Goal: Task Accomplishment & Management: Use online tool/utility

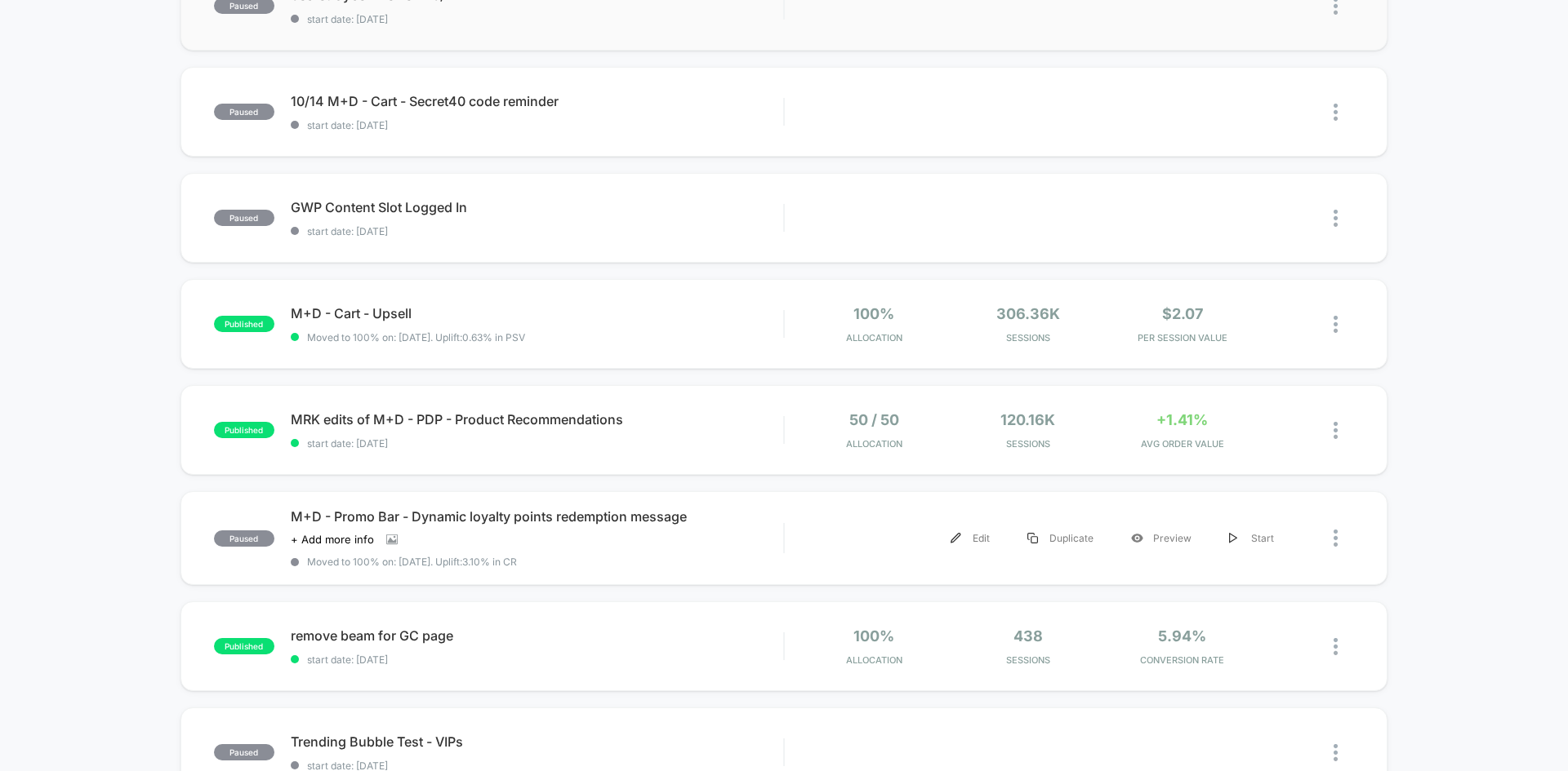
scroll to position [537, 0]
click at [666, 427] on div "MRK edits of M+D - PDP - Product Recommendations Click to edit experience detai…" at bounding box center [536, 428] width 492 height 39
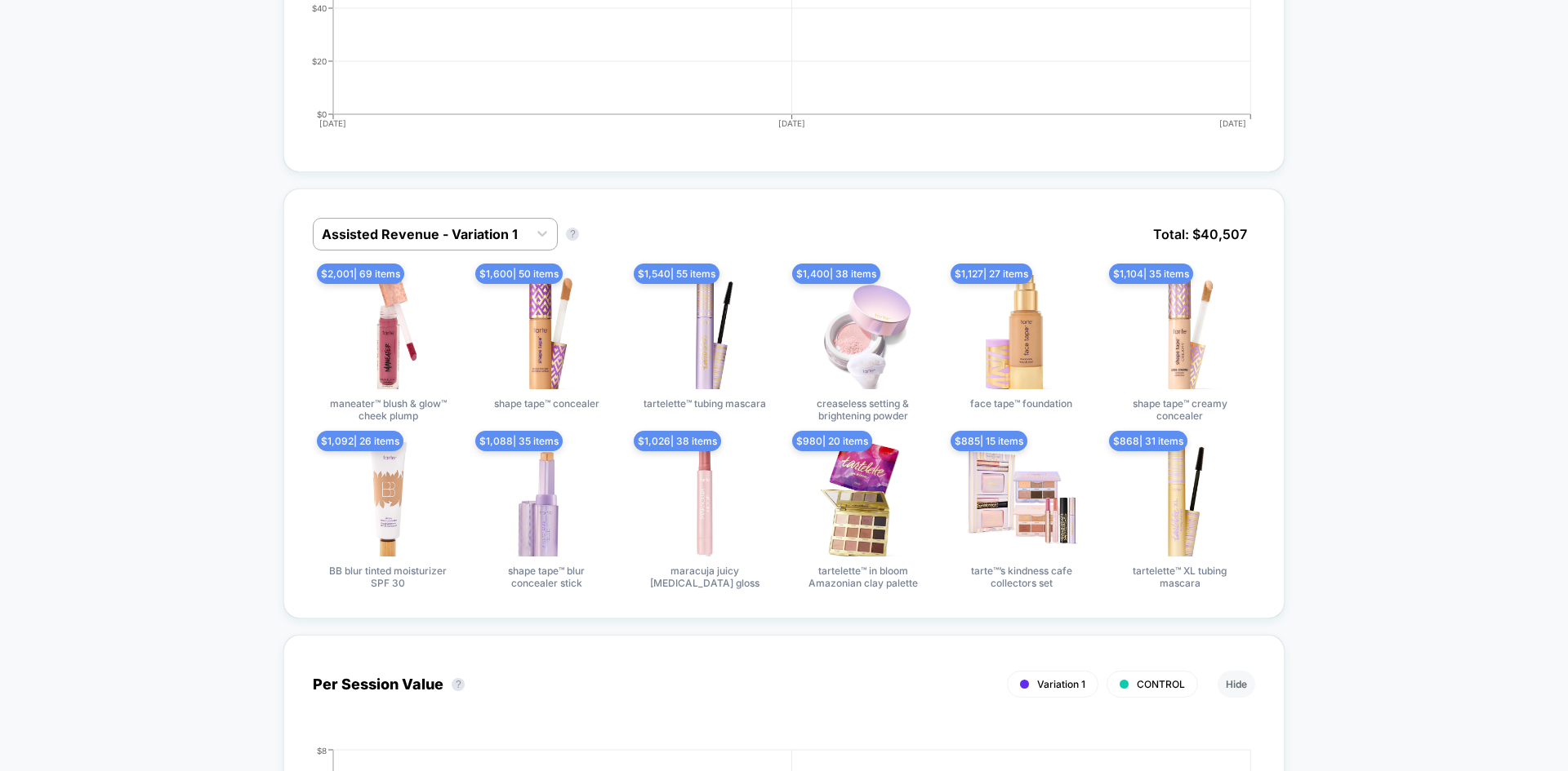
scroll to position [923, 0]
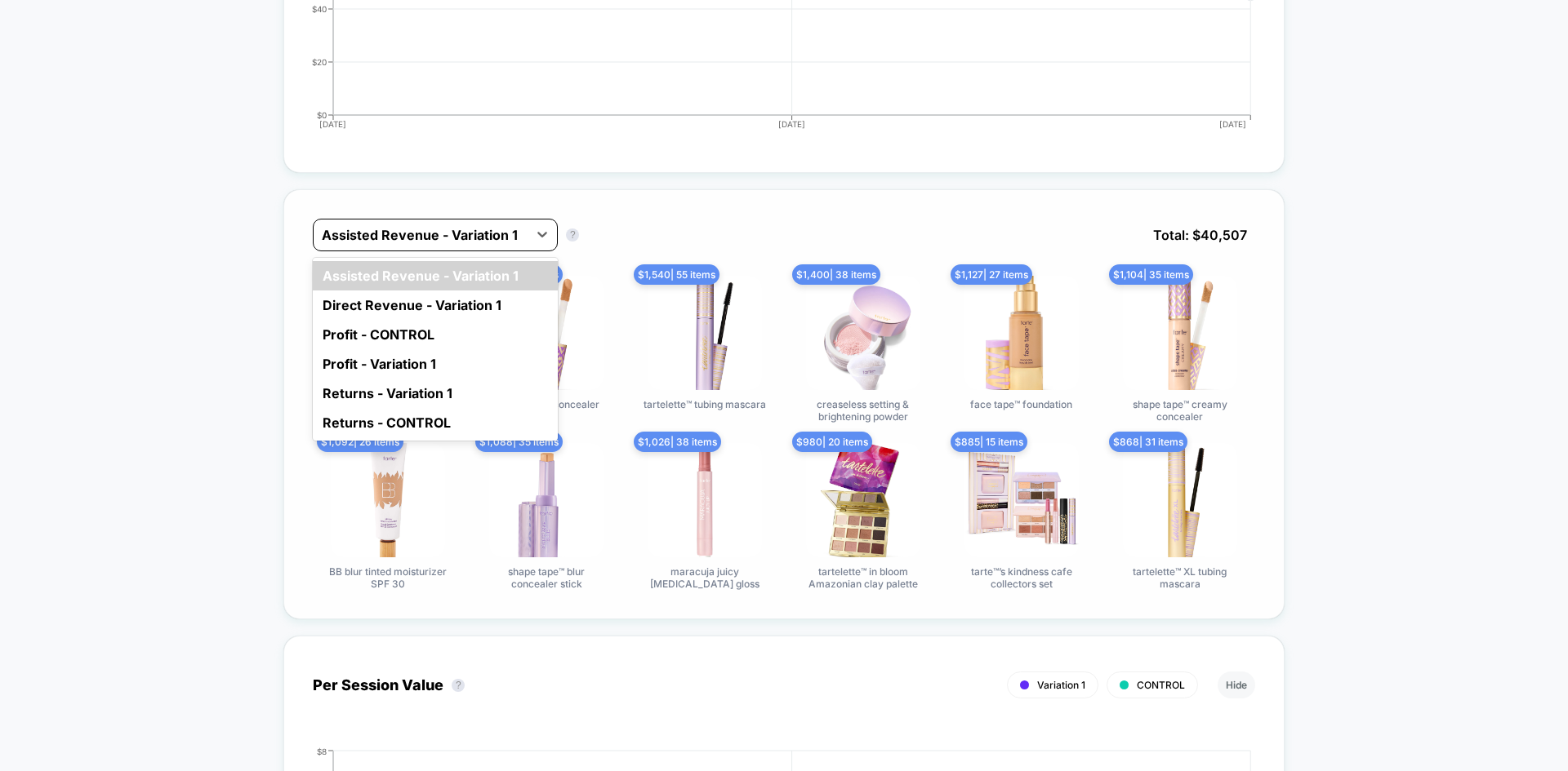
click at [480, 241] on div at bounding box center [420, 235] width 197 height 20
click at [458, 304] on div "Direct Revenue - Variation 1" at bounding box center [435, 304] width 245 height 29
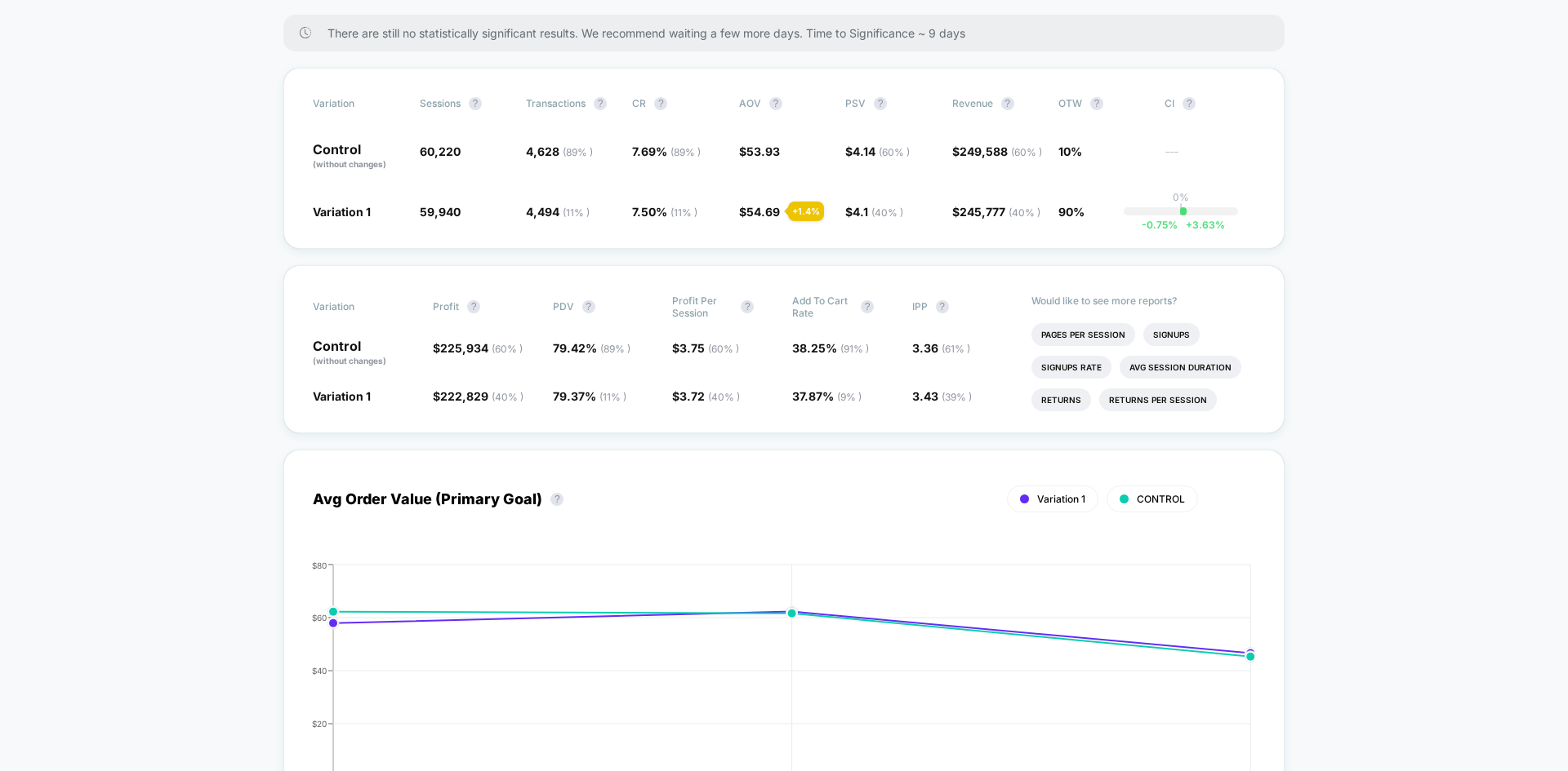
scroll to position [0, 0]
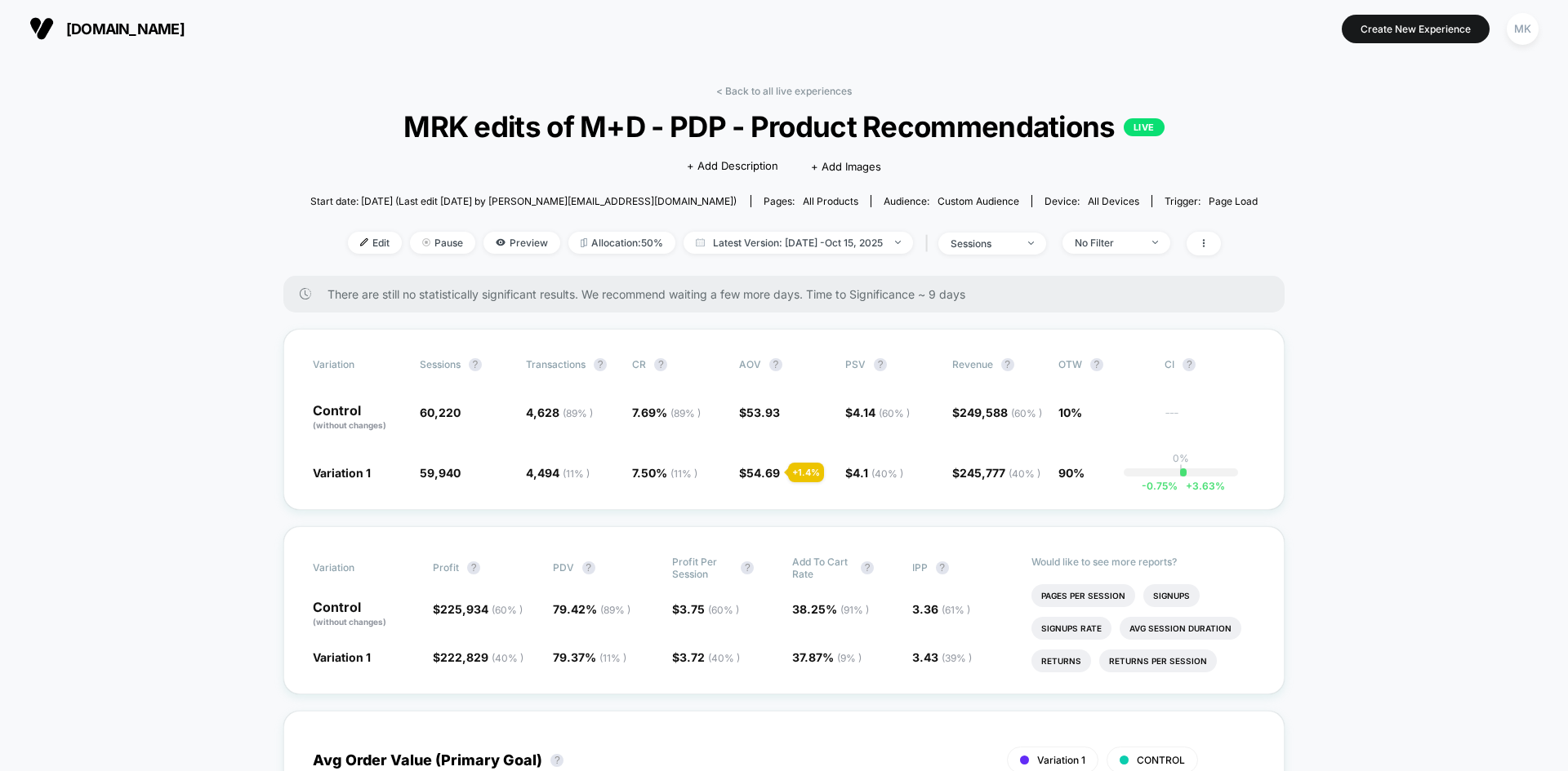
click at [802, 203] on span "all products" at bounding box center [830, 201] width 55 height 12
click at [764, 195] on div "Pages: all products" at bounding box center [811, 201] width 95 height 12
click at [981, 244] on div "sessions" at bounding box center [984, 243] width 66 height 12
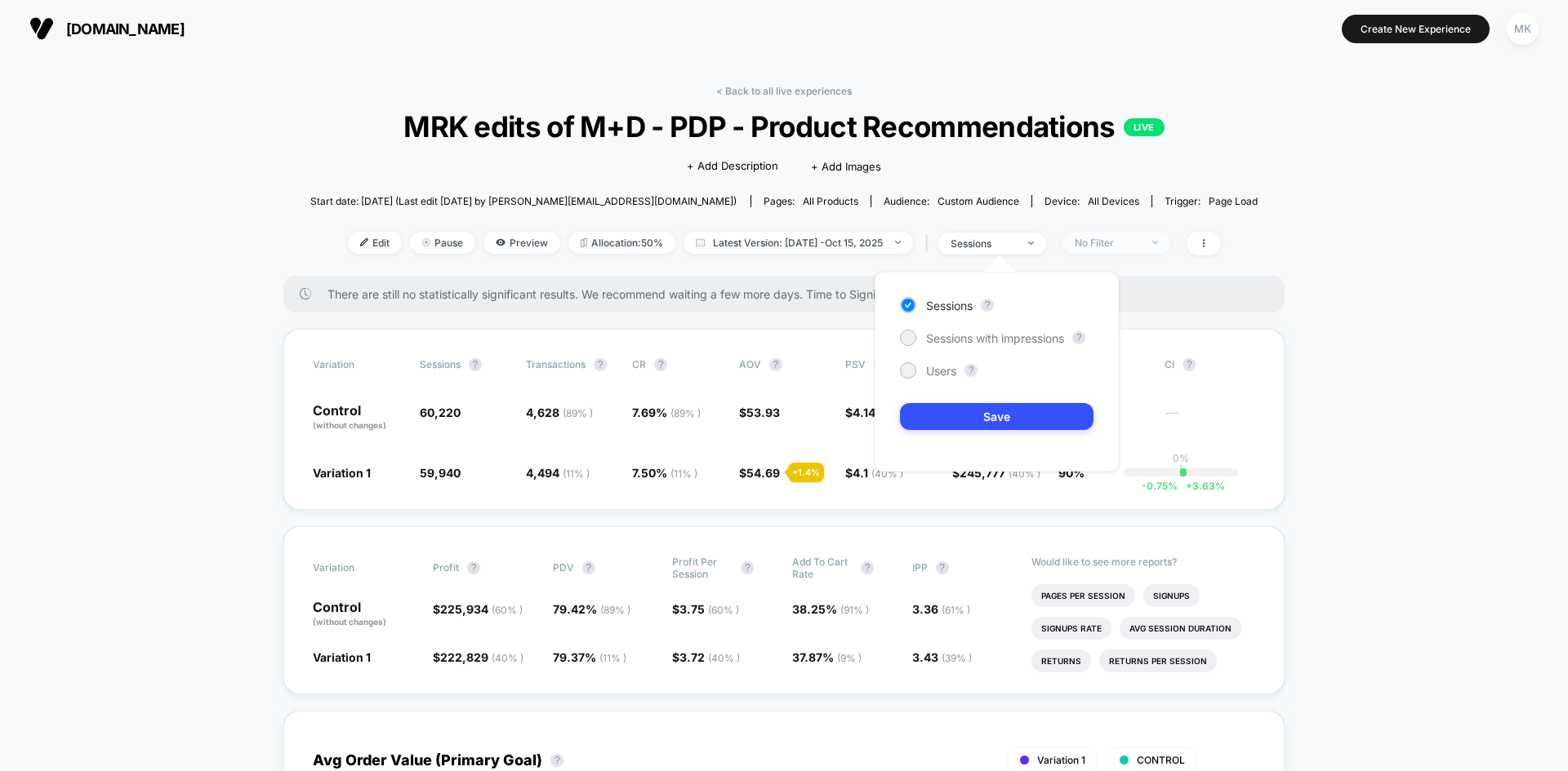
click at [1124, 248] on div "No Filter" at bounding box center [1108, 242] width 66 height 12
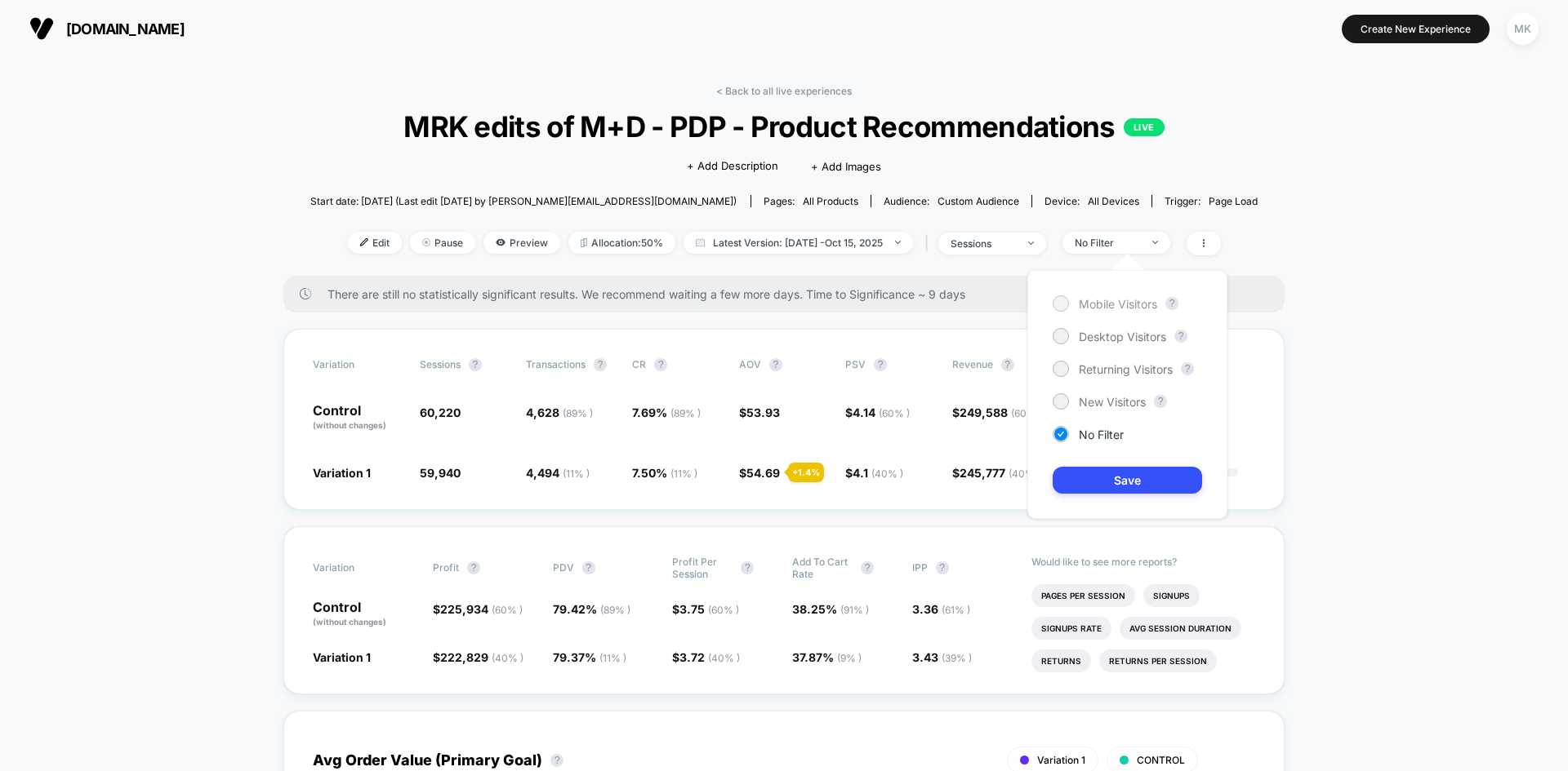
click at [1054, 301] on div at bounding box center [1060, 302] width 12 height 12
click at [1097, 471] on button "Save" at bounding box center [1126, 480] width 149 height 27
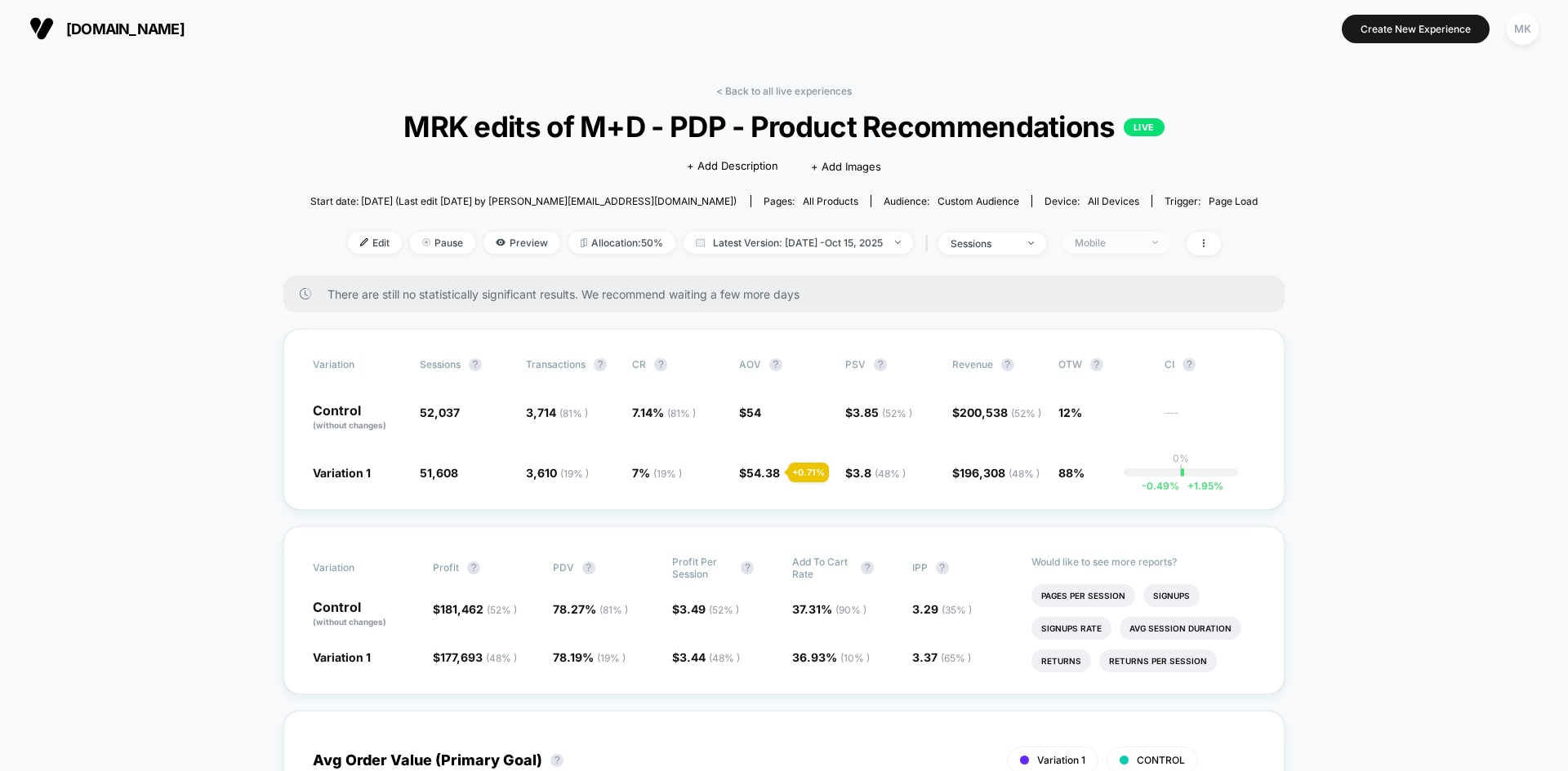
click at [1123, 238] on div "Mobile" at bounding box center [1108, 242] width 66 height 12
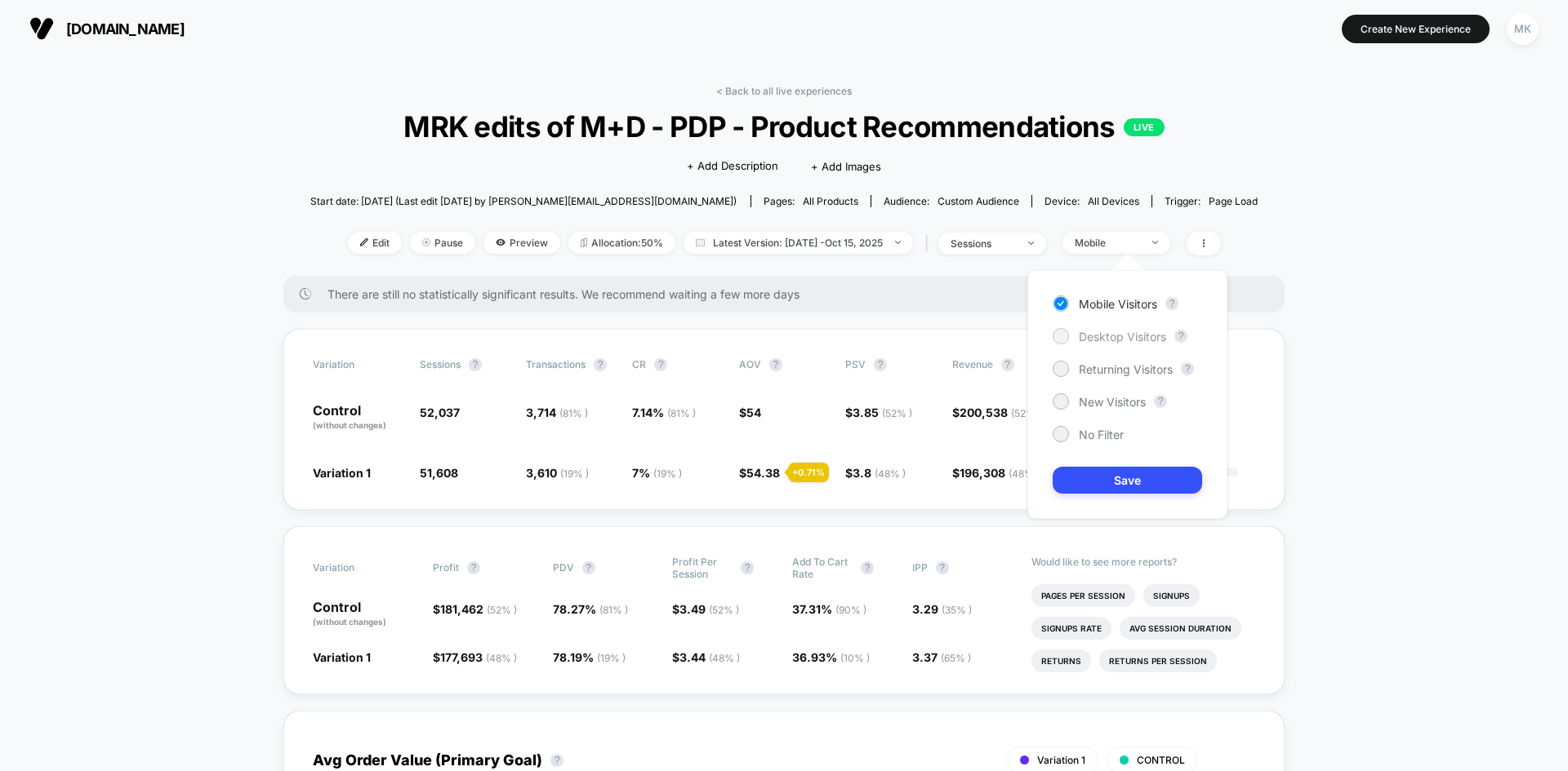
click at [1108, 334] on span "Desktop Visitors" at bounding box center [1122, 336] width 87 height 14
click at [1099, 476] on button "Save" at bounding box center [1126, 480] width 149 height 27
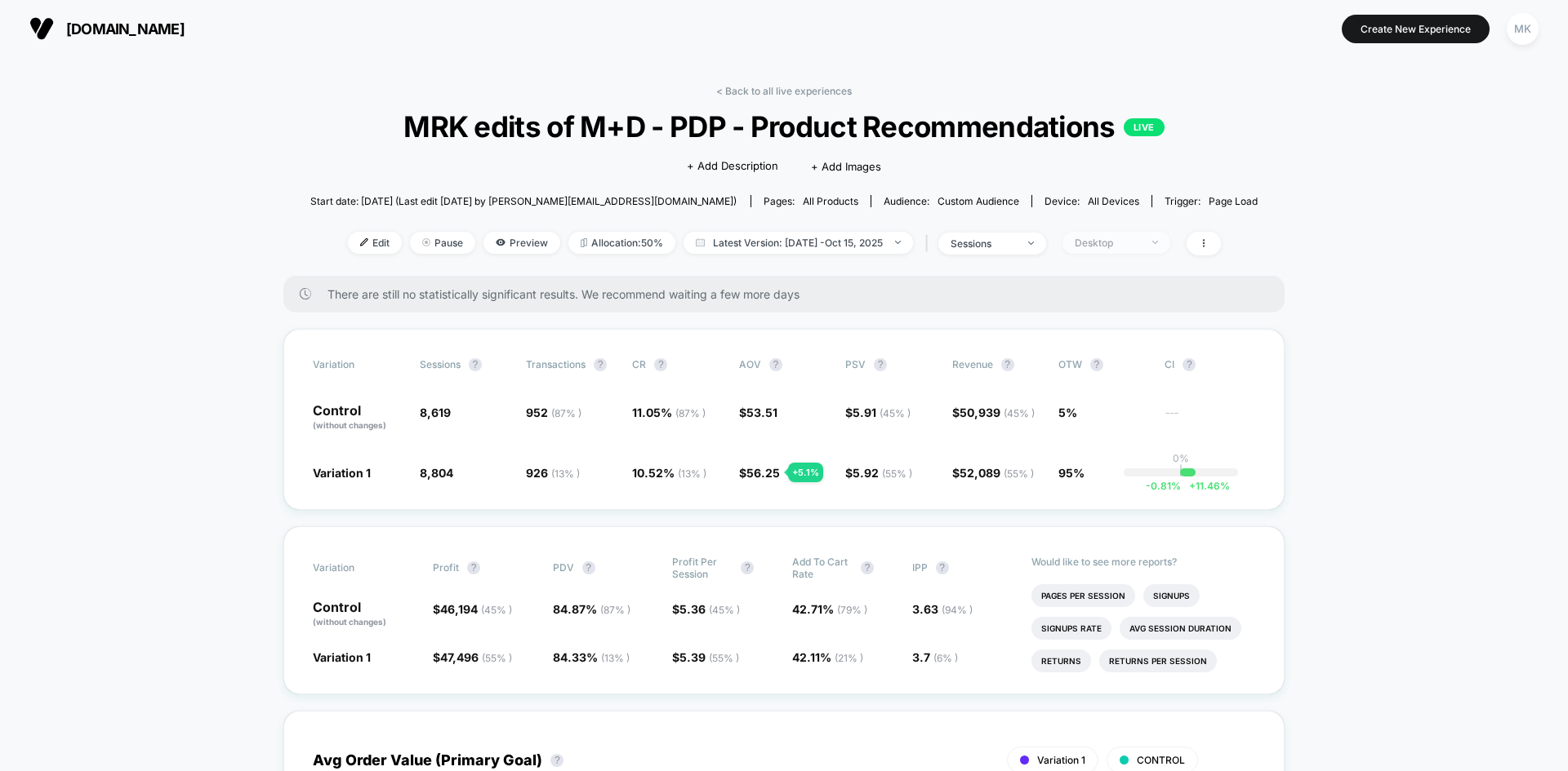
click at [1140, 248] on div "Desktop" at bounding box center [1108, 242] width 66 height 12
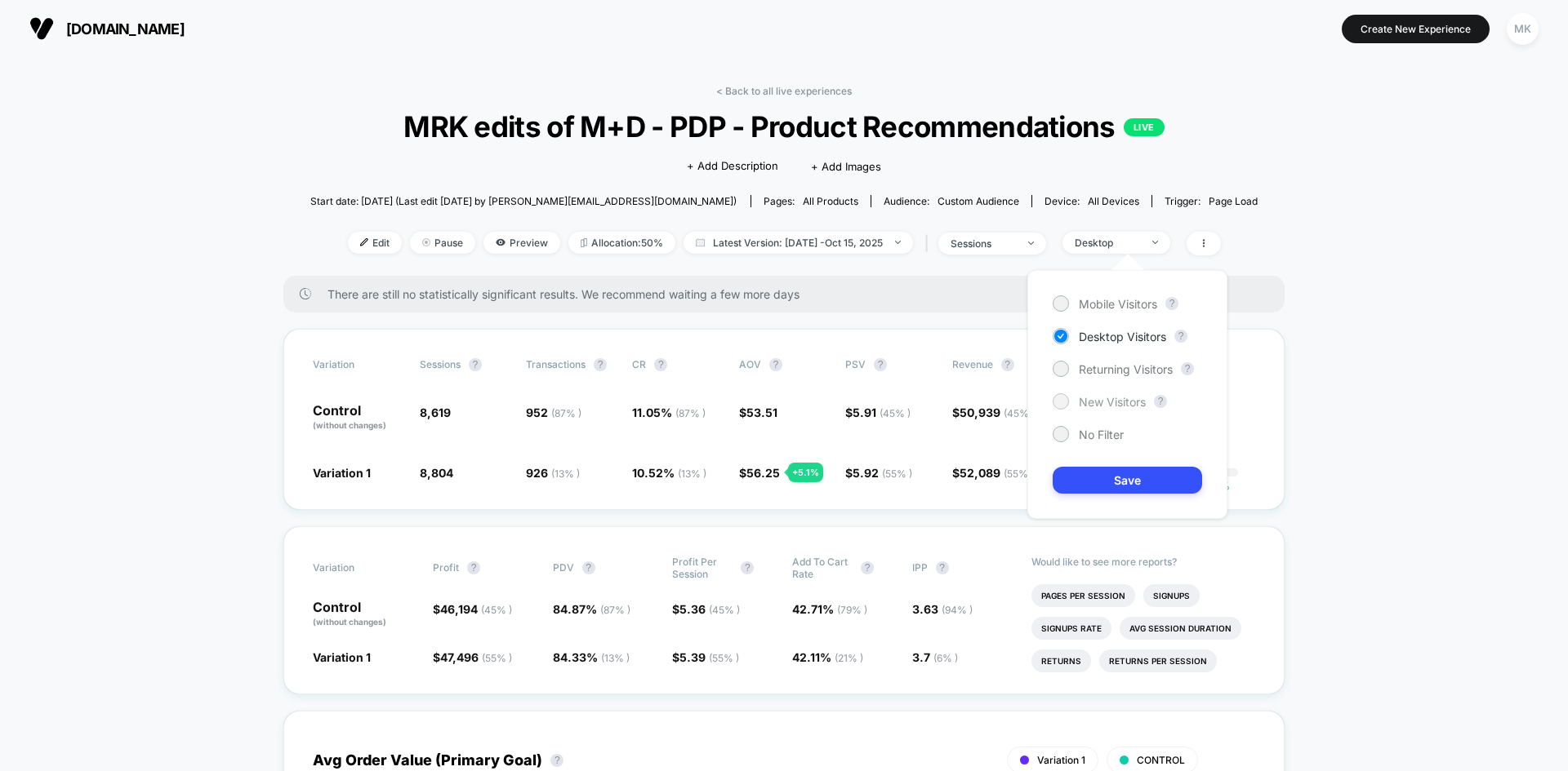
click at [1110, 404] on span "New Visitors" at bounding box center [1111, 402] width 67 height 14
click at [1083, 487] on button "Save" at bounding box center [1126, 480] width 149 height 27
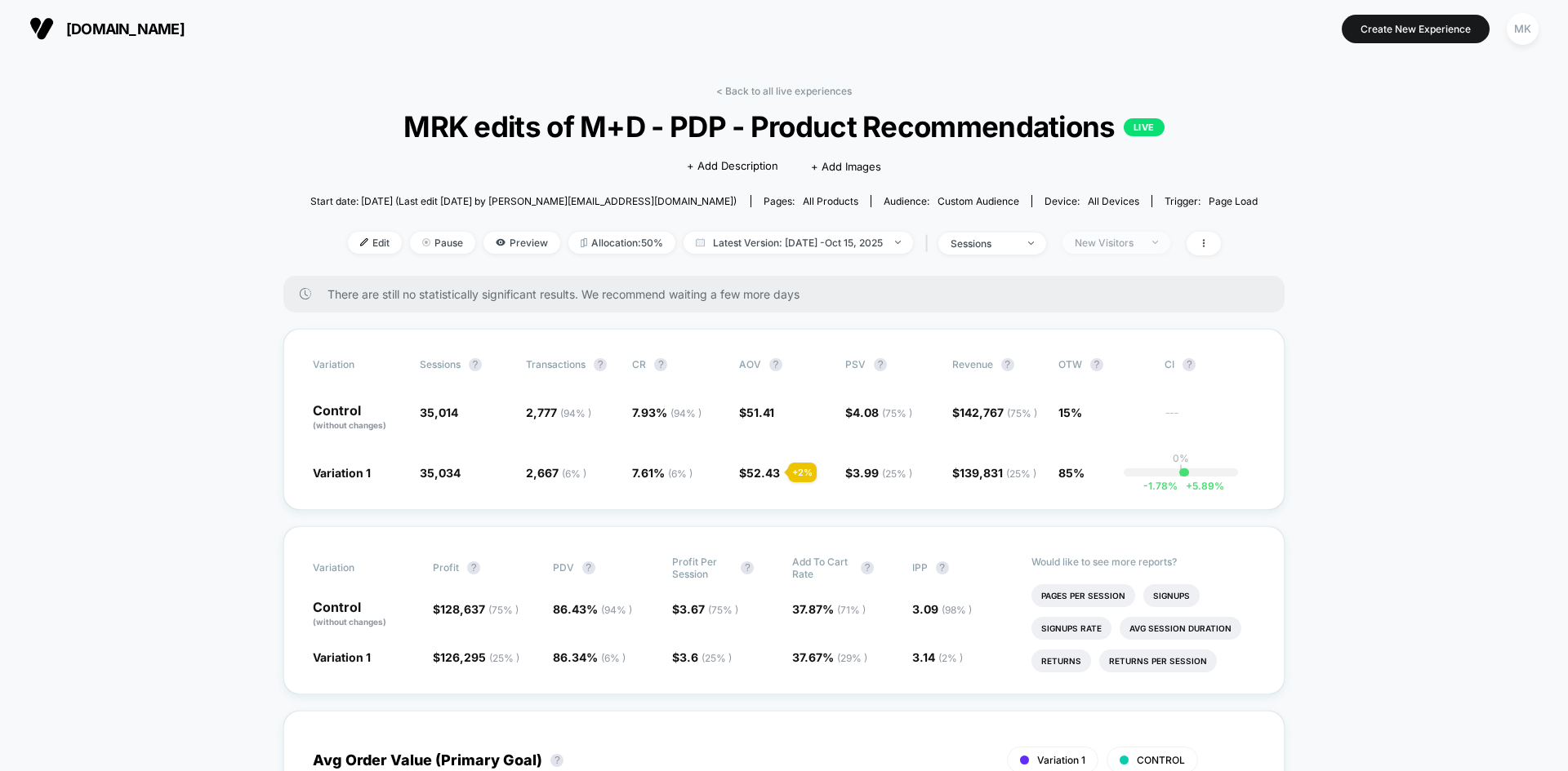
click at [1140, 244] on div "New Visitors" at bounding box center [1108, 242] width 66 height 12
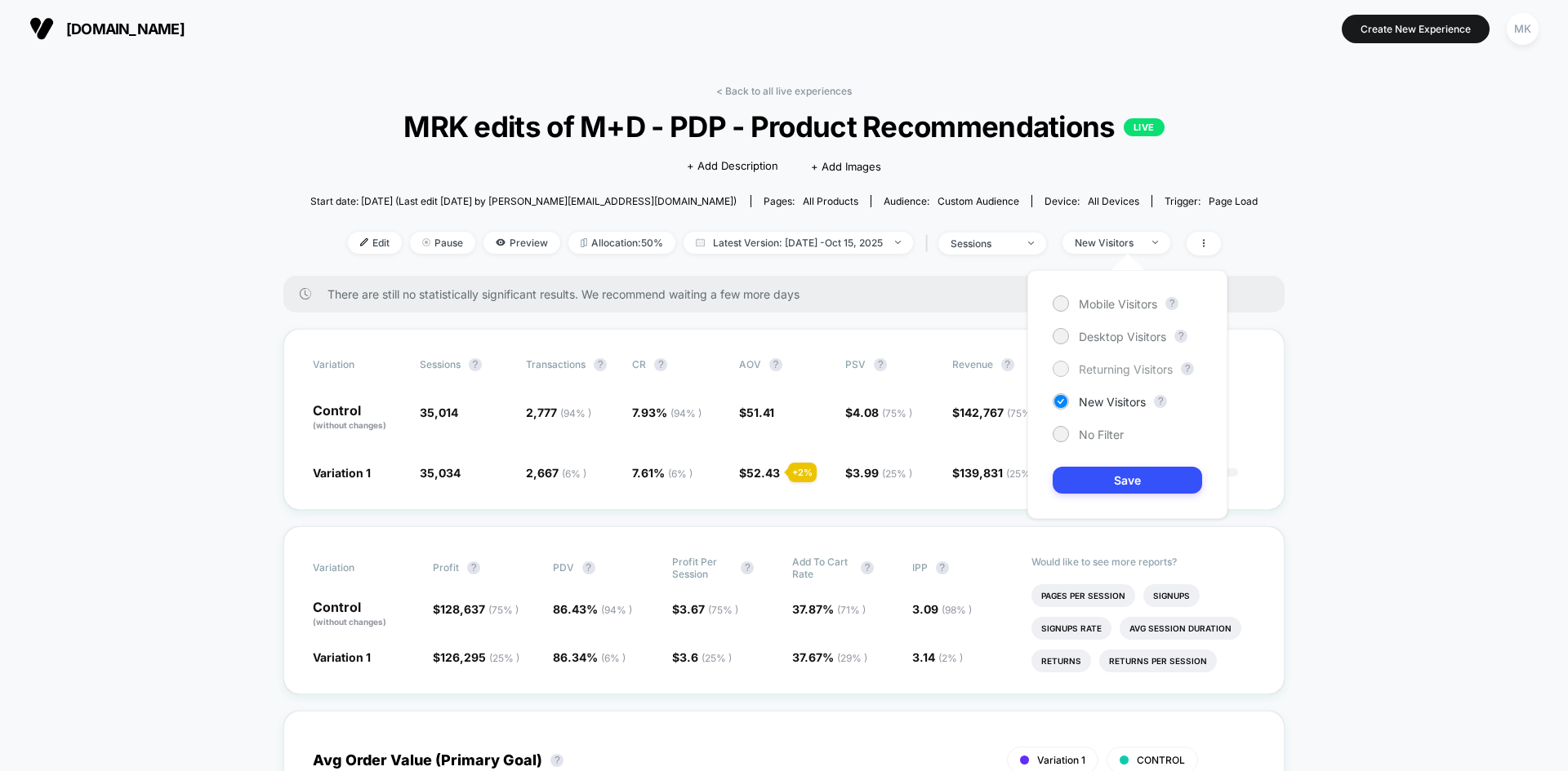
click at [1110, 365] on span "Returning Visitors" at bounding box center [1126, 369] width 94 height 14
click at [1085, 485] on button "Save" at bounding box center [1126, 480] width 149 height 27
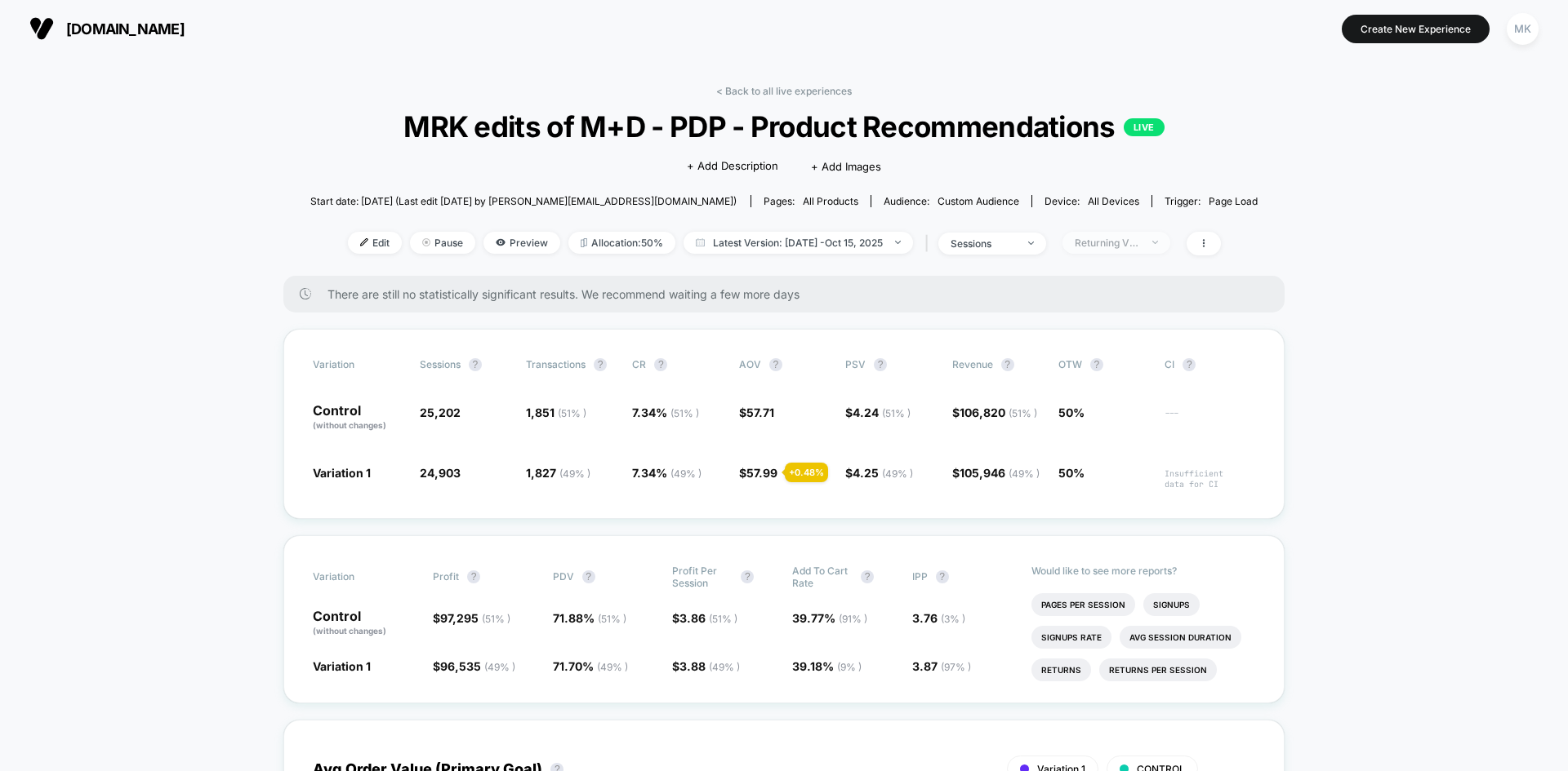
click at [1140, 240] on div "Returning Visitors" at bounding box center [1108, 242] width 66 height 12
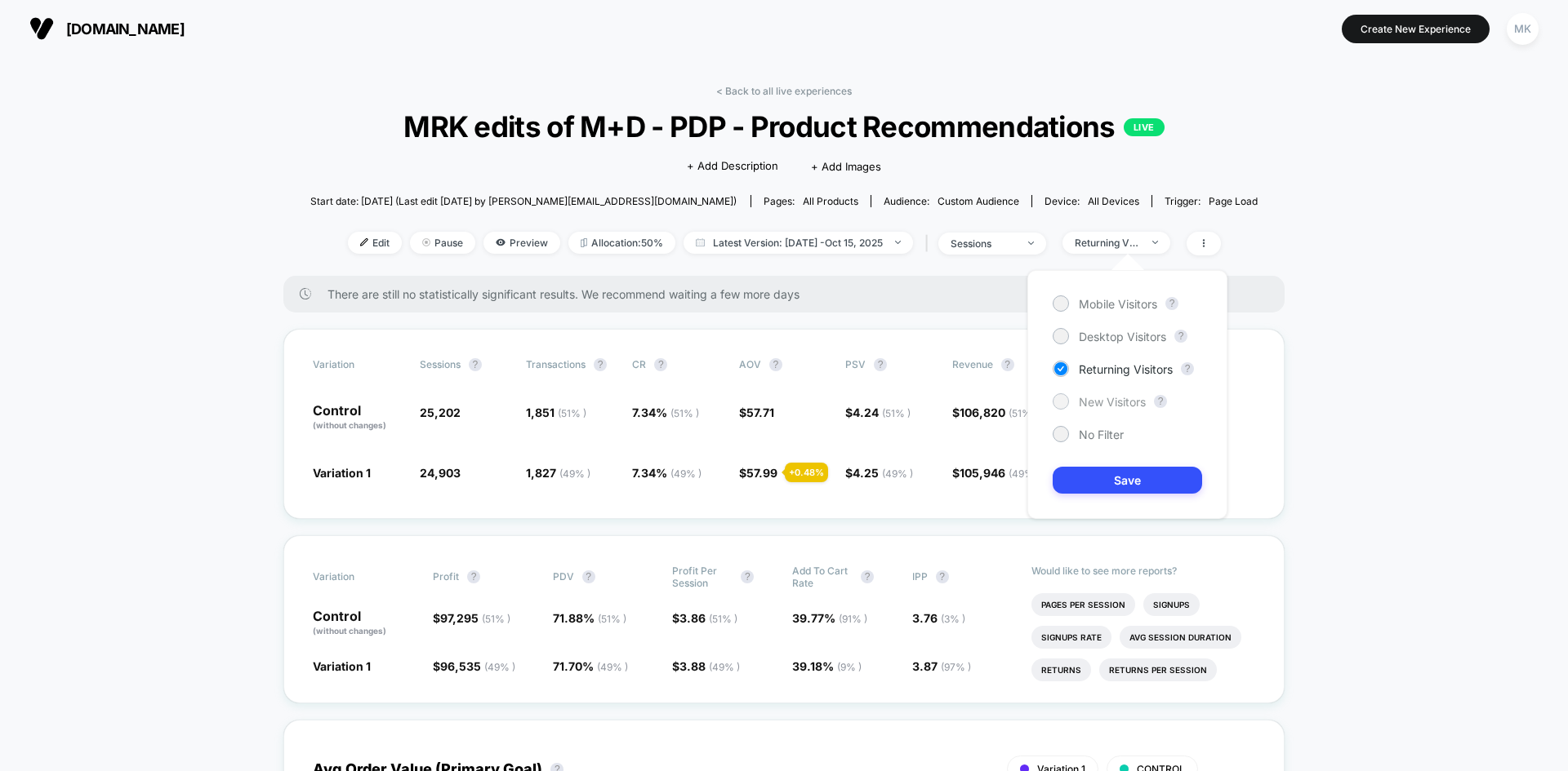
click at [1115, 400] on span "New Visitors" at bounding box center [1111, 402] width 67 height 14
click at [1078, 480] on button "Save" at bounding box center [1126, 480] width 149 height 27
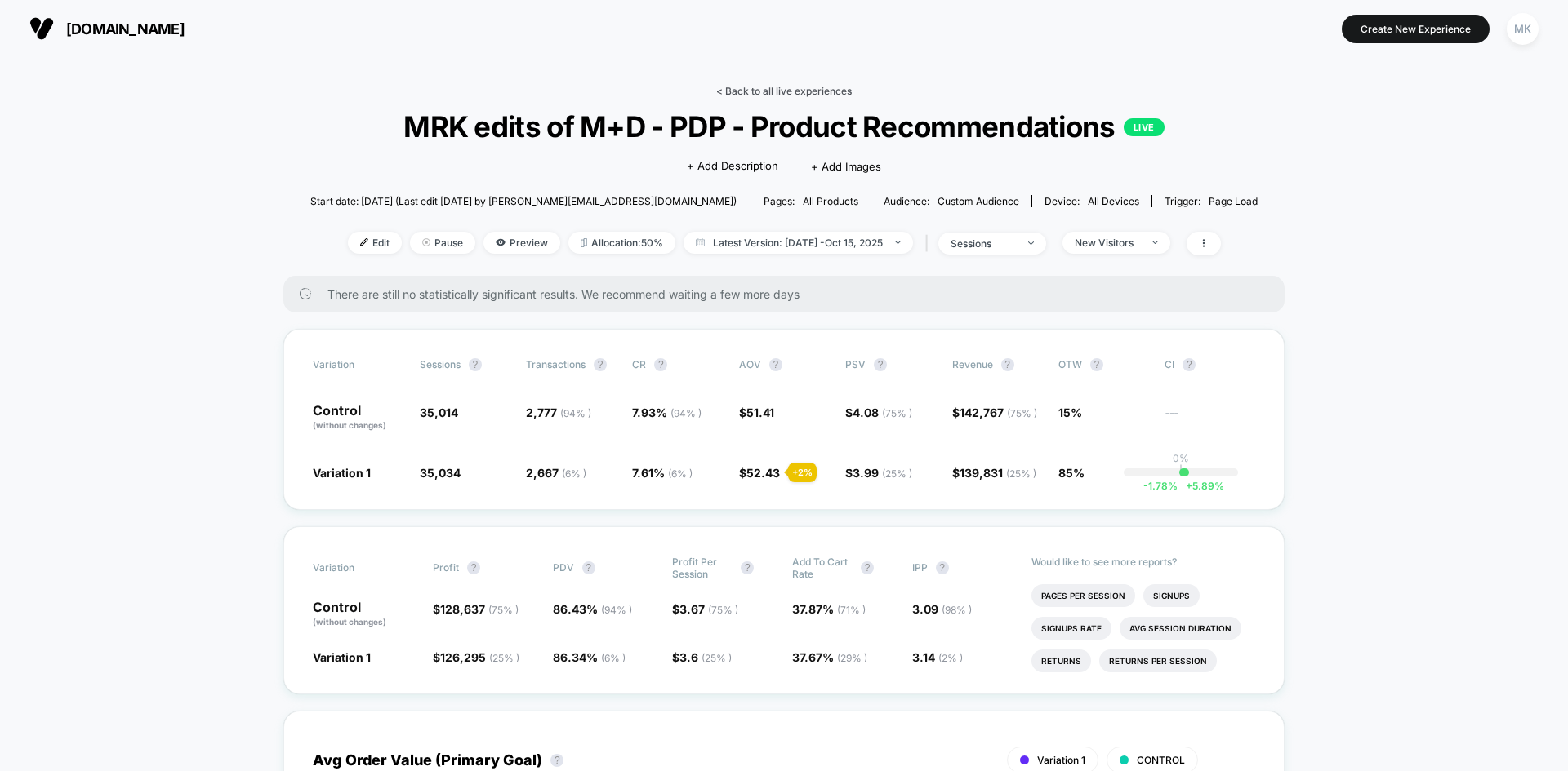
click at [761, 94] on link "< Back to all live experiences" at bounding box center [784, 90] width 135 height 12
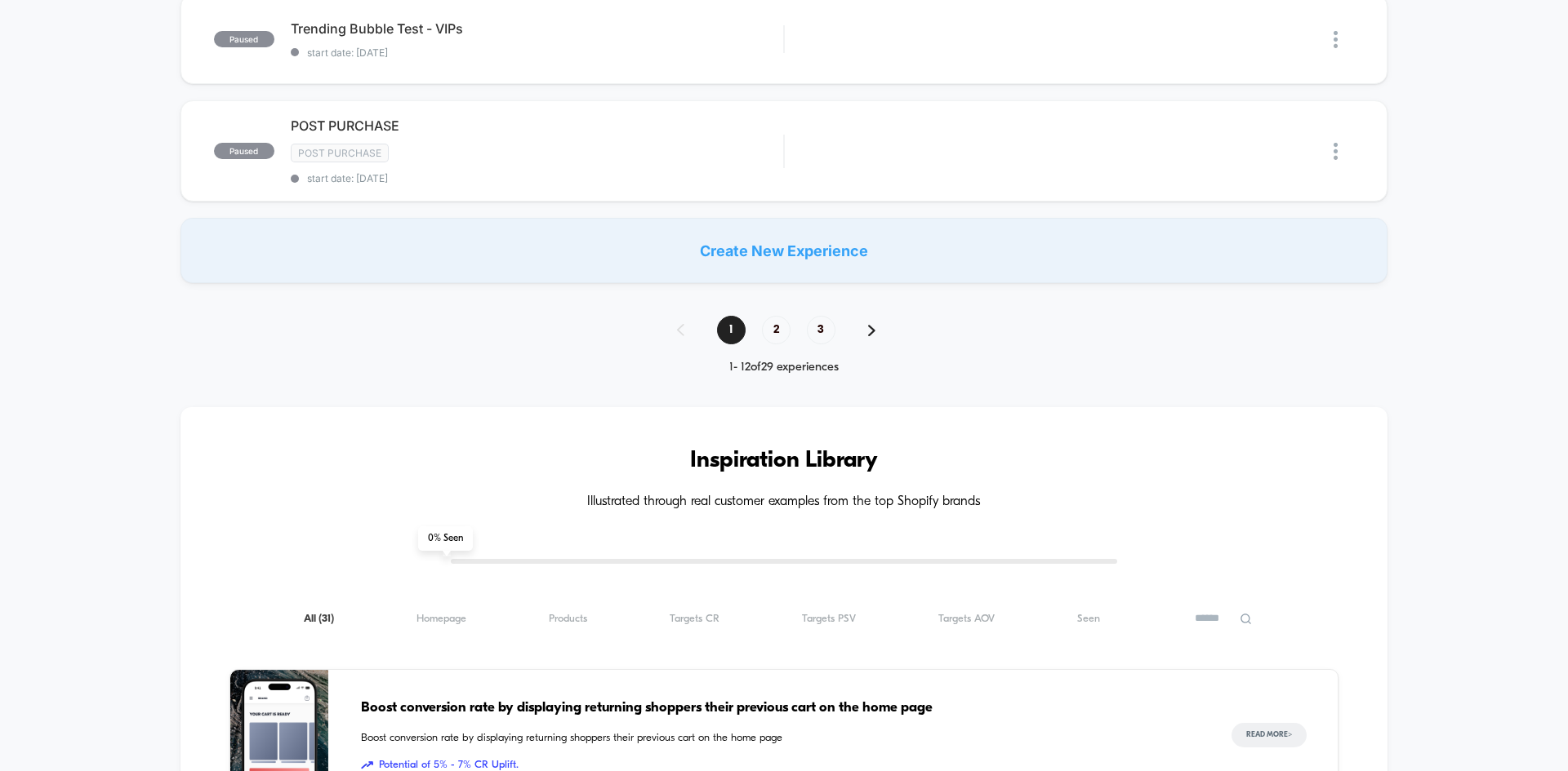
scroll to position [1250, 0]
click at [779, 332] on span "2" at bounding box center [776, 330] width 28 height 28
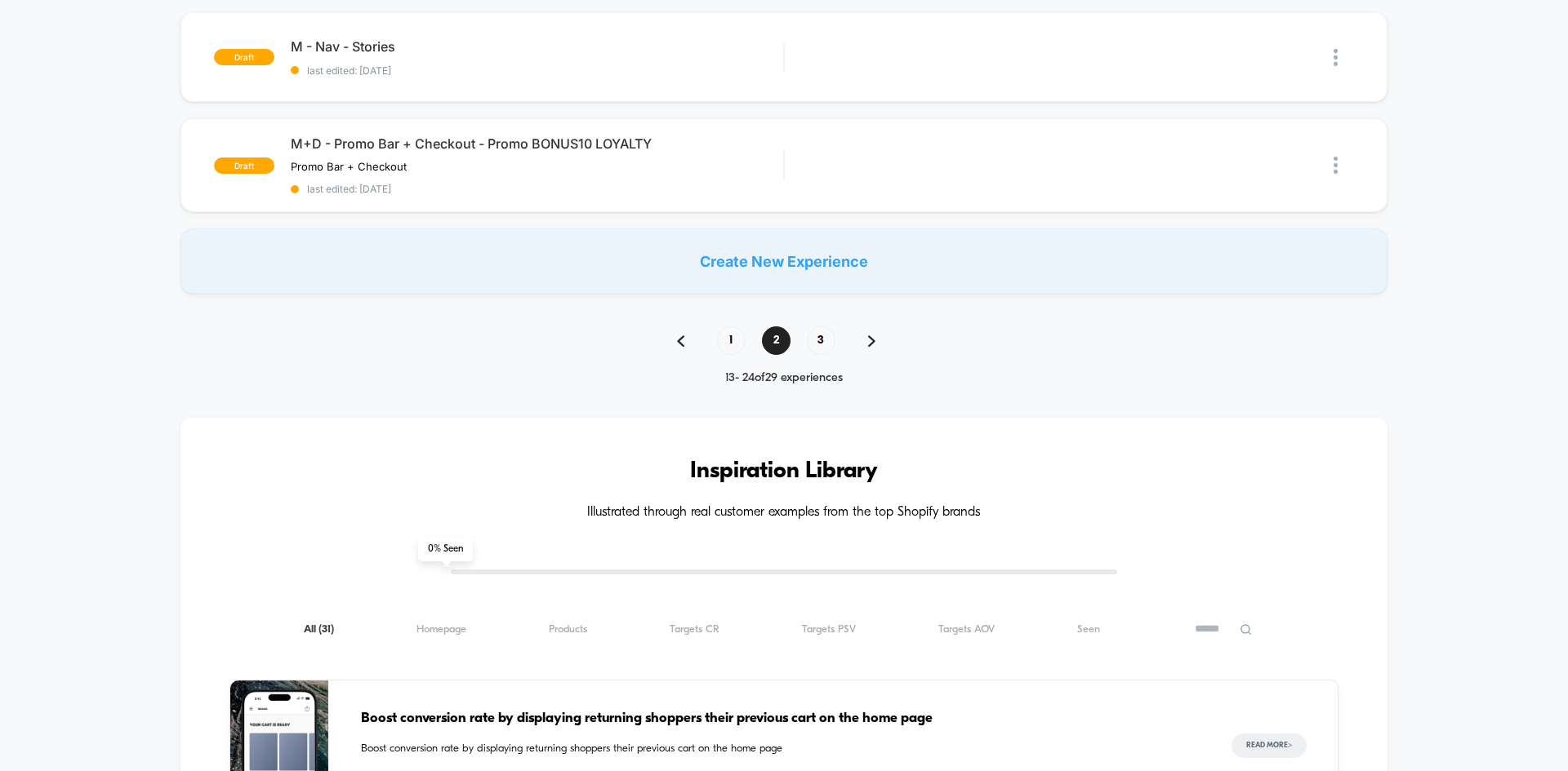
scroll to position [1233, 0]
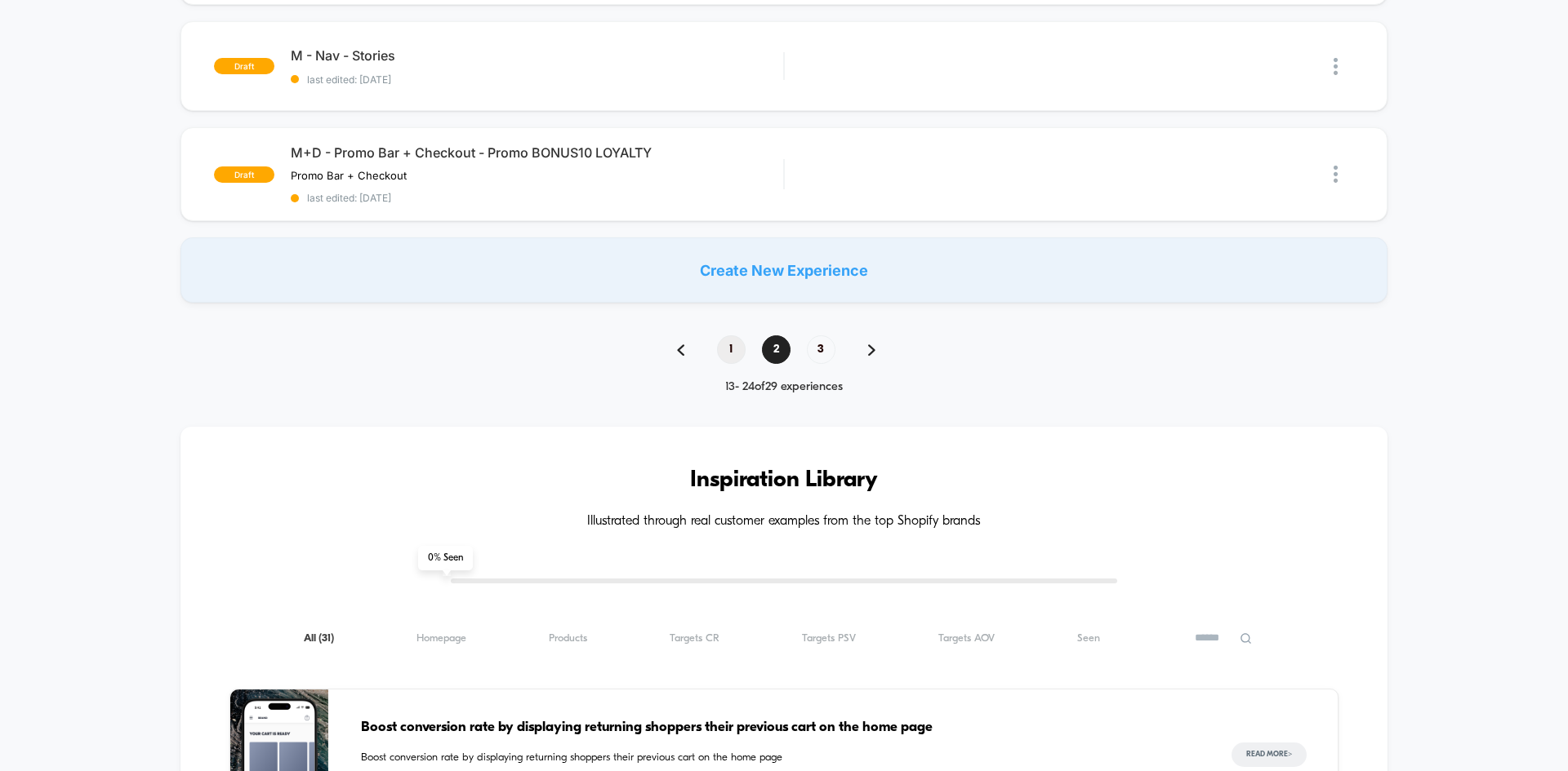
click at [729, 352] on span "1" at bounding box center [731, 349] width 28 height 28
